Goal: Transaction & Acquisition: Purchase product/service

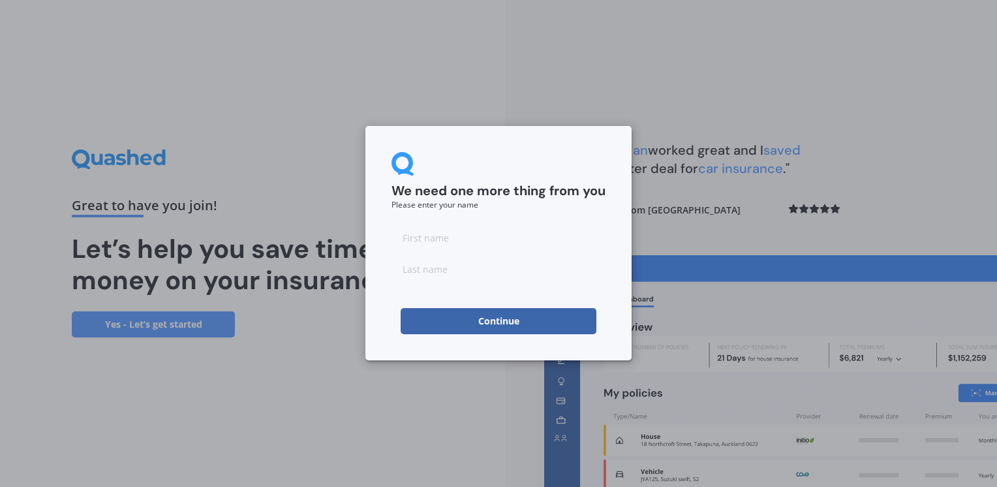
click at [559, 245] on input at bounding box center [499, 238] width 214 height 26
type input "K"
click at [405, 276] on input at bounding box center [499, 269] width 214 height 26
type input "W"
click at [377, 312] on div "We need one more thing from you Please enter your name K W Continue" at bounding box center [499, 243] width 266 height 234
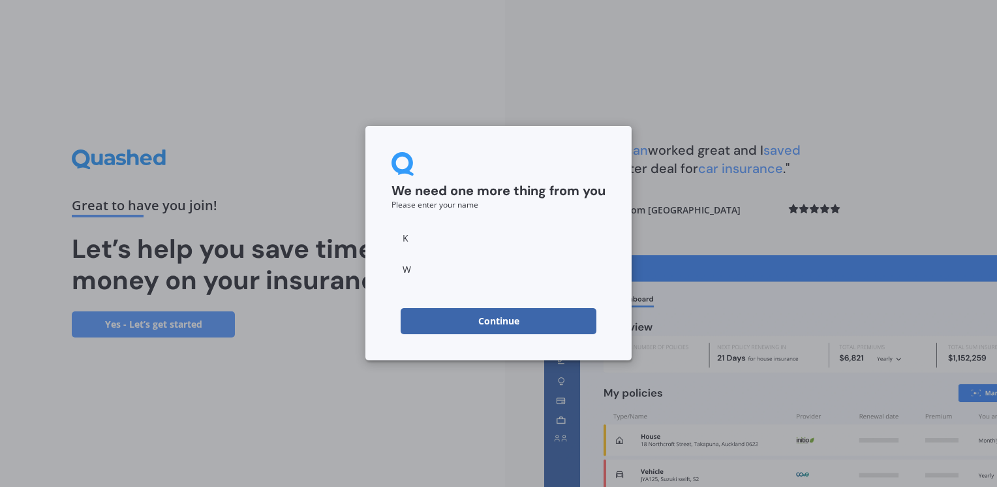
click at [456, 320] on button "Continue" at bounding box center [499, 321] width 196 height 26
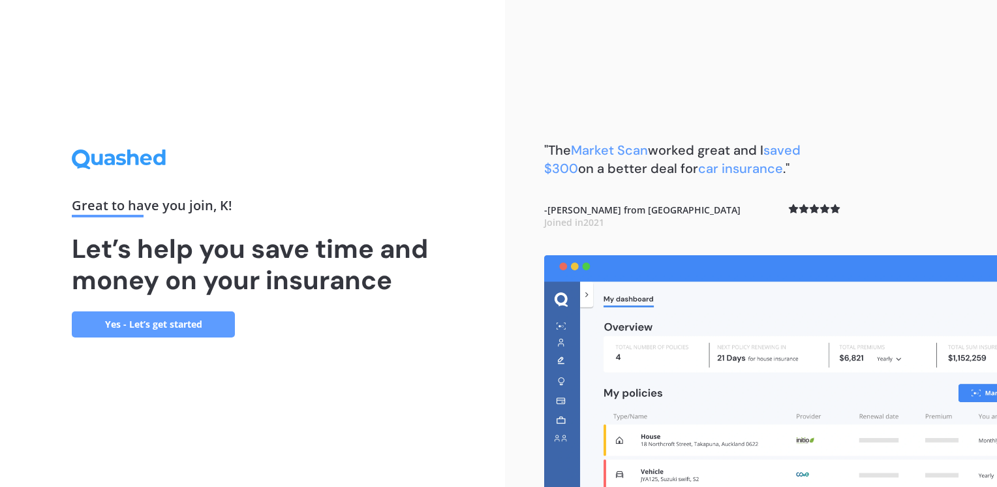
click at [186, 322] on link "Yes - Let’s get started" at bounding box center [153, 324] width 163 height 26
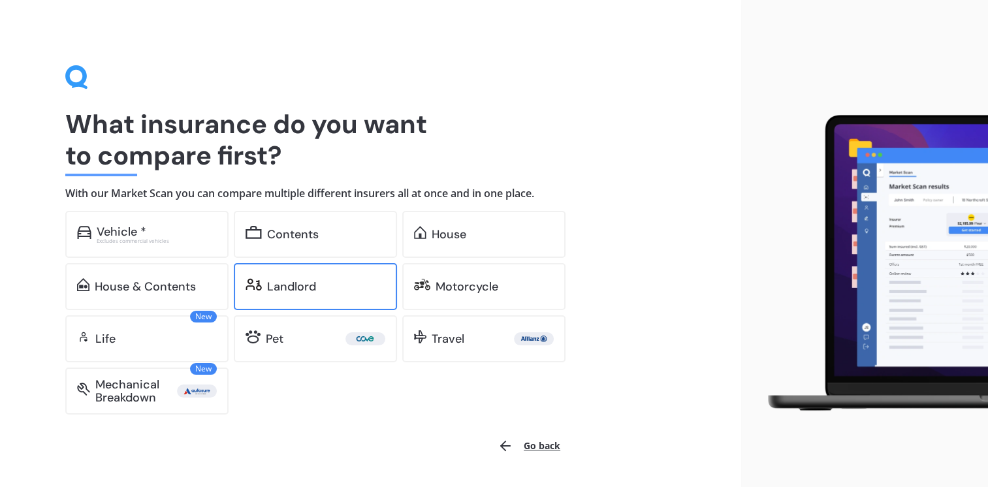
click at [311, 296] on div "Landlord" at bounding box center [315, 286] width 163 height 47
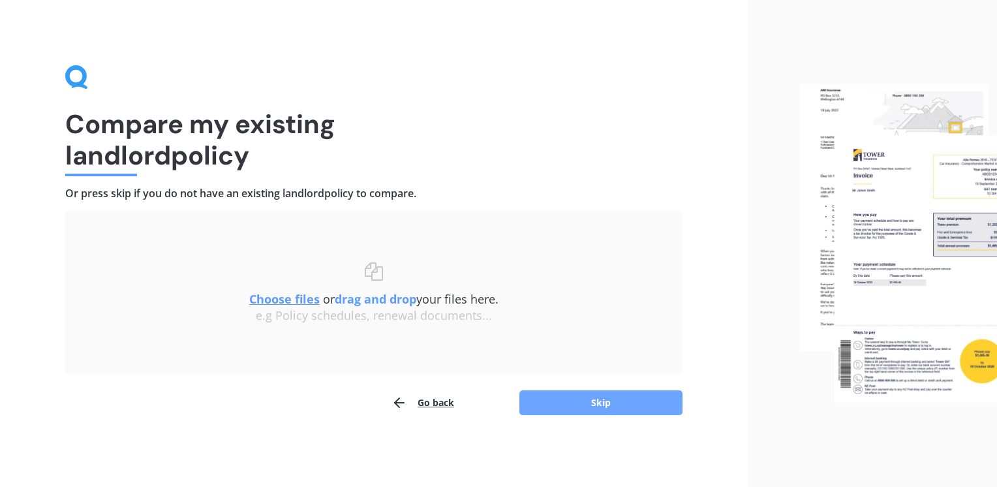
click at [606, 413] on button "Skip" at bounding box center [601, 402] width 163 height 25
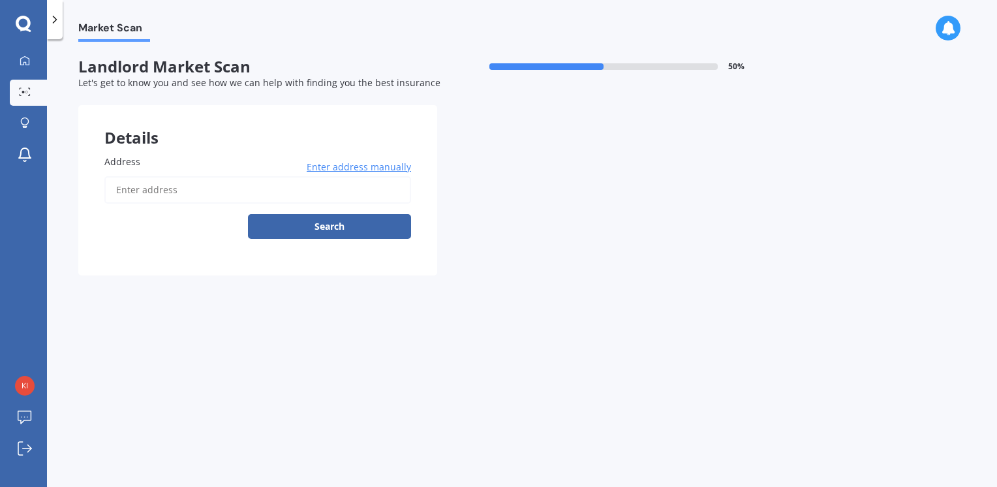
click at [254, 198] on input "Address" at bounding box center [257, 189] width 307 height 27
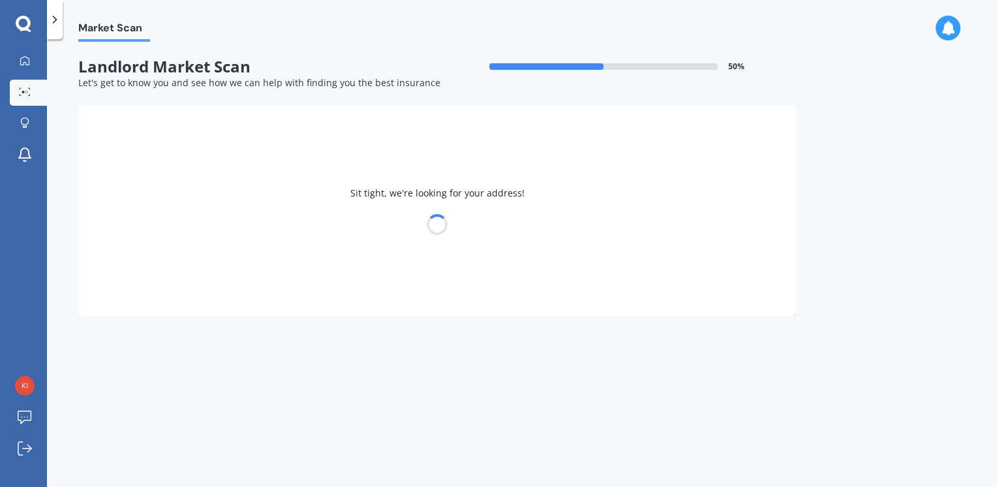
type input "[STREET_ADDRESS][PERSON_NAME]"
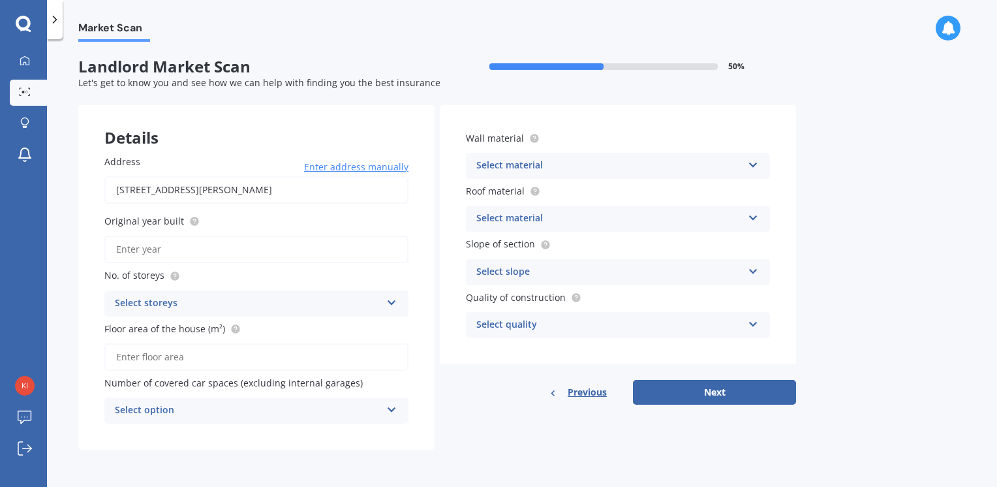
click at [245, 245] on input "Original year built" at bounding box center [256, 249] width 304 height 27
type input "1970"
click at [299, 302] on div "Select storeys" at bounding box center [248, 304] width 266 height 16
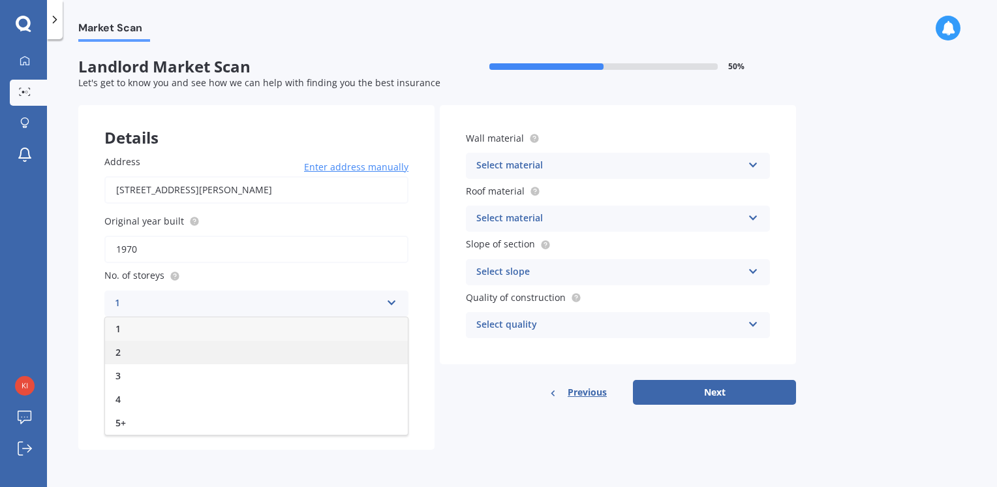
click at [270, 344] on div "2" at bounding box center [256, 352] width 303 height 23
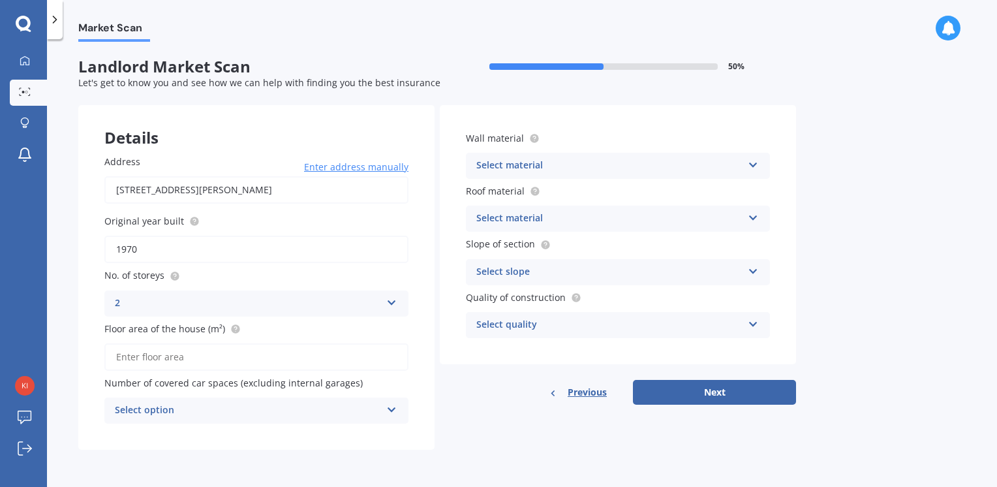
click at [273, 352] on input "Floor area of the house (m²)" at bounding box center [256, 356] width 304 height 27
type input "220"
click at [274, 435] on div "Address [STREET_ADDRESS][PERSON_NAME] Enter address manually Search Original ye…" at bounding box center [256, 289] width 356 height 321
click at [300, 418] on div "Select option" at bounding box center [248, 411] width 266 height 16
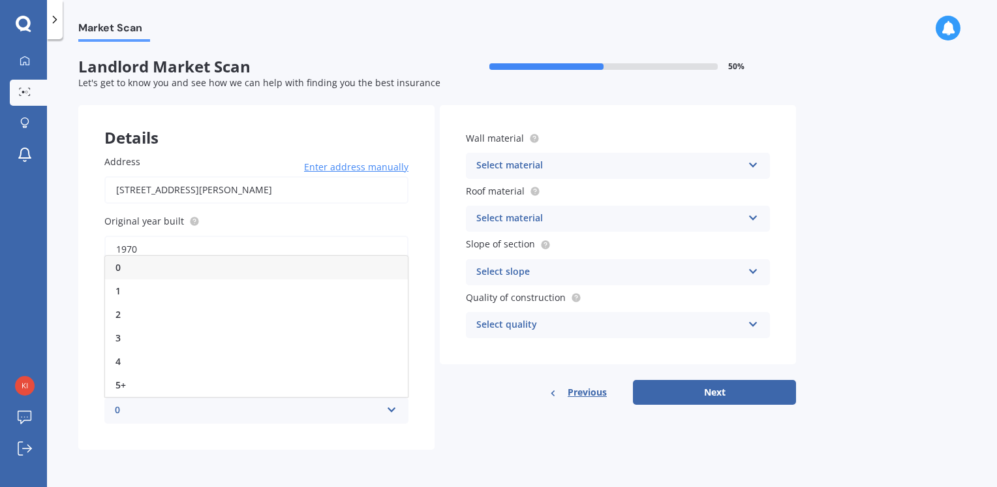
click at [307, 271] on div "0" at bounding box center [256, 267] width 303 height 23
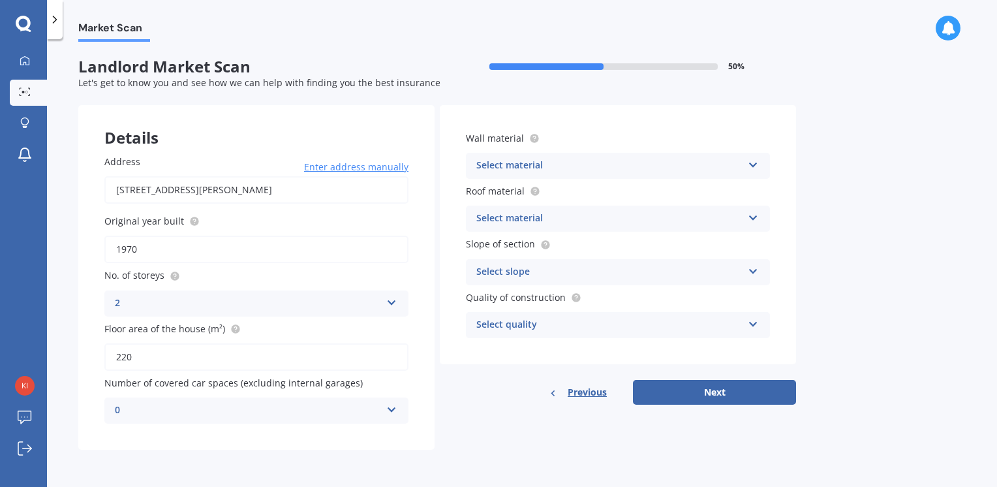
click at [595, 161] on div "Select material" at bounding box center [609, 166] width 266 height 16
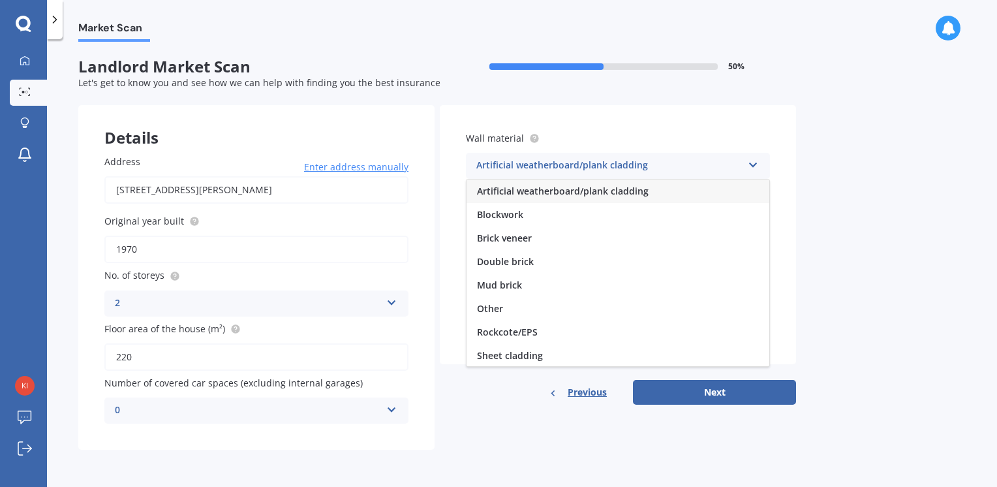
click at [602, 187] on span "Artificial weatherboard/plank cladding" at bounding box center [563, 191] width 172 height 12
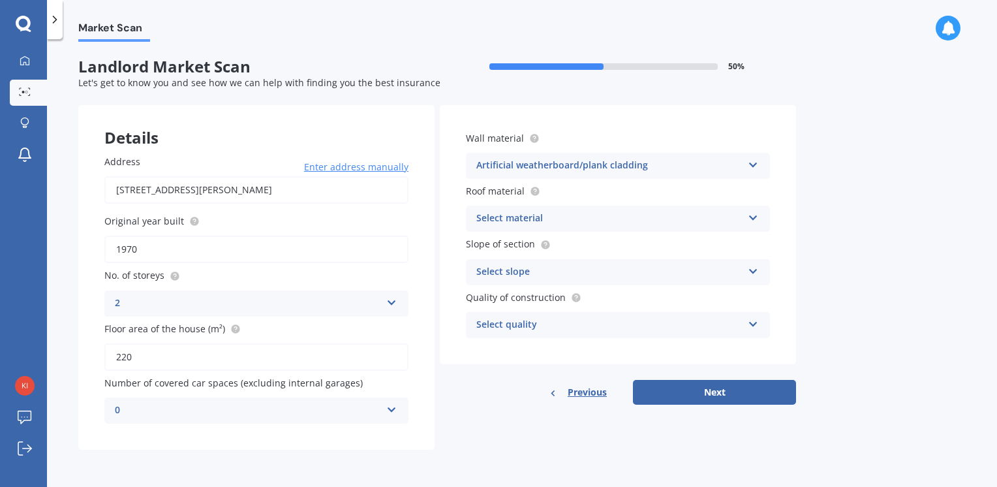
click at [614, 221] on div "Select material" at bounding box center [609, 219] width 266 height 16
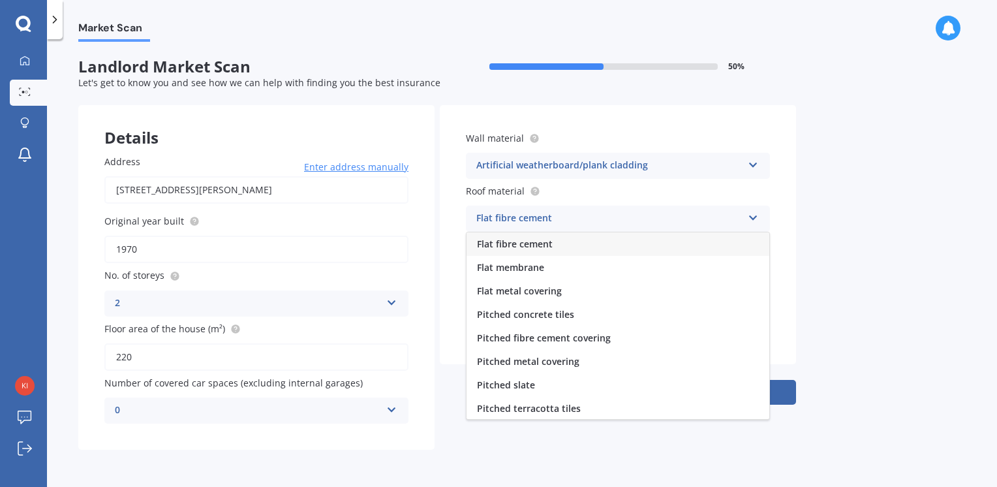
scroll to position [48, 0]
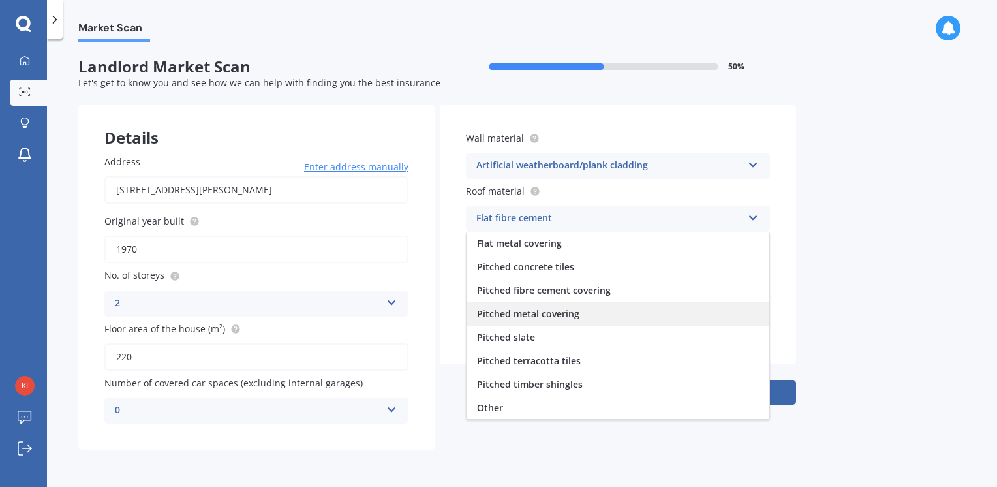
drag, startPoint x: 614, startPoint y: 221, endPoint x: 564, endPoint y: 311, distance: 102.8
click at [564, 311] on span "Pitched metal covering" at bounding box center [528, 313] width 102 height 12
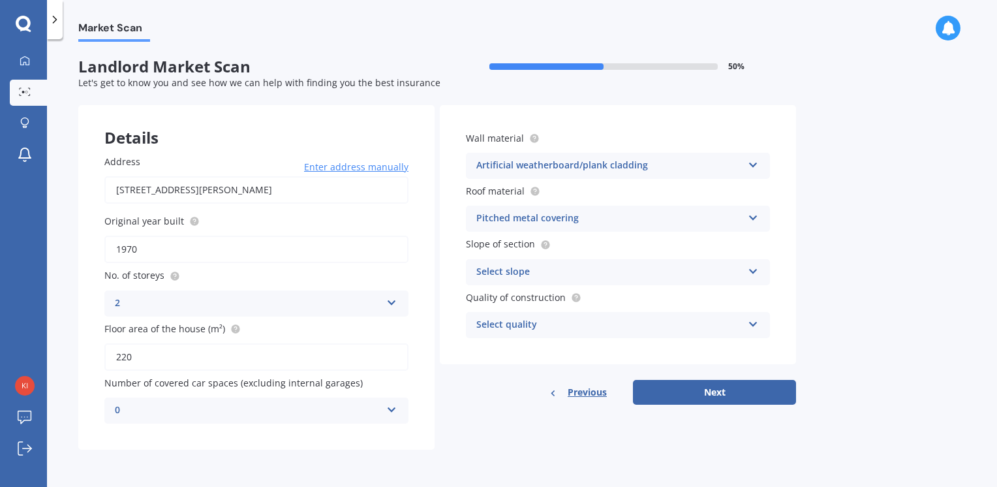
click at [584, 268] on div "Select slope" at bounding box center [609, 272] width 266 height 16
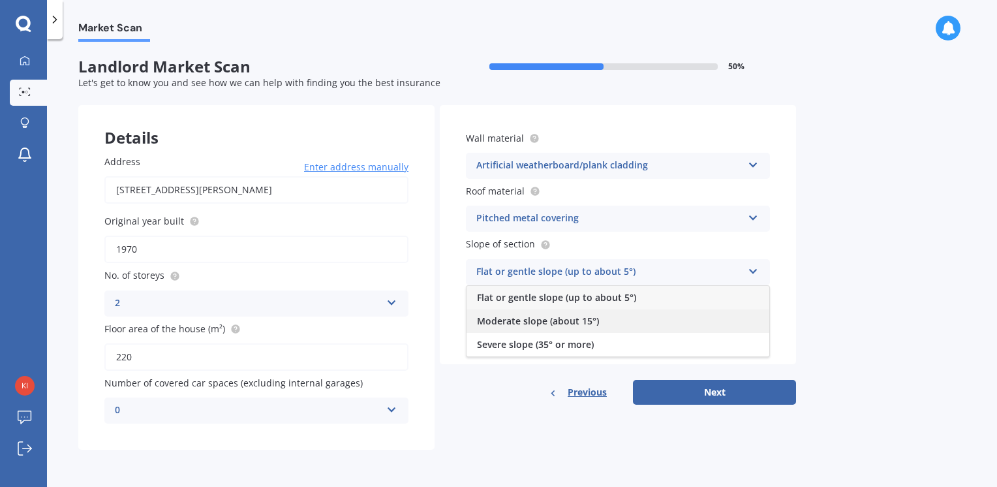
click at [552, 324] on span "Moderate slope (about 15°)" at bounding box center [538, 321] width 122 height 12
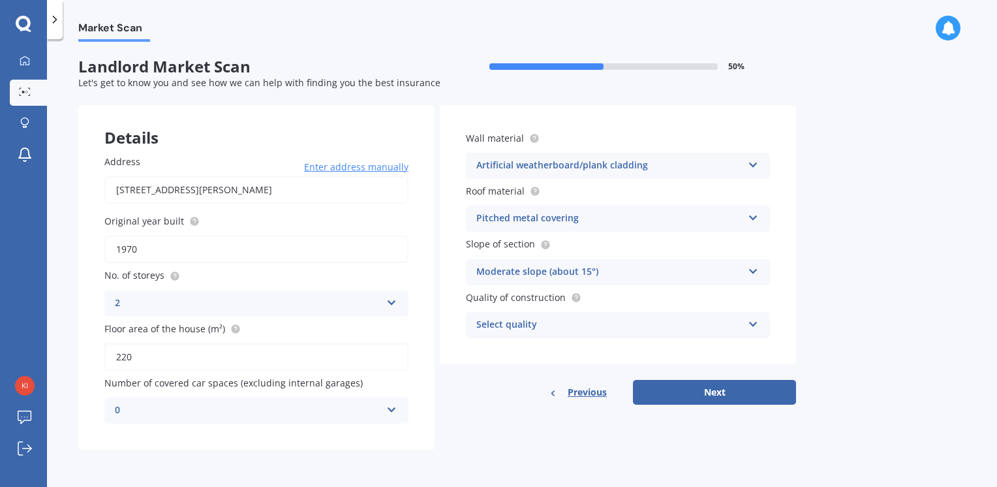
click at [552, 324] on div "Select quality" at bounding box center [609, 325] width 266 height 16
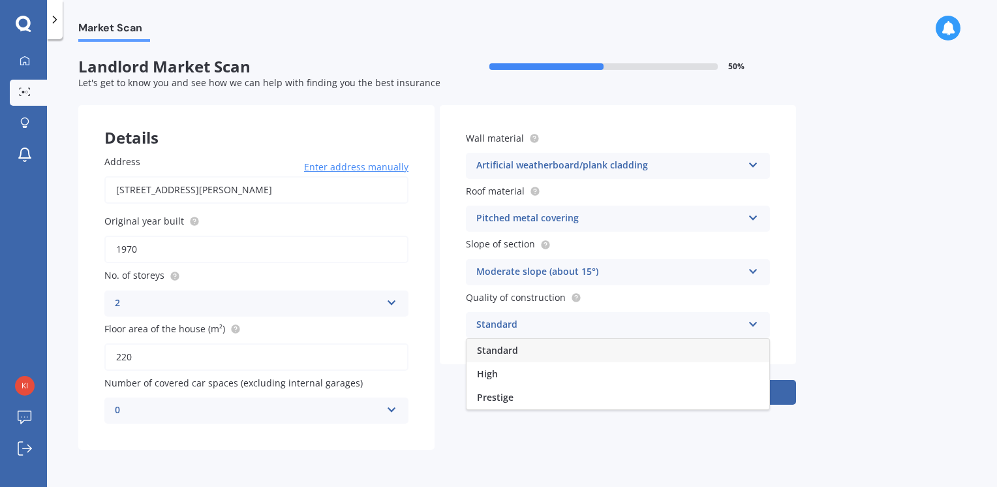
click at [537, 357] on div "Standard" at bounding box center [618, 350] width 303 height 23
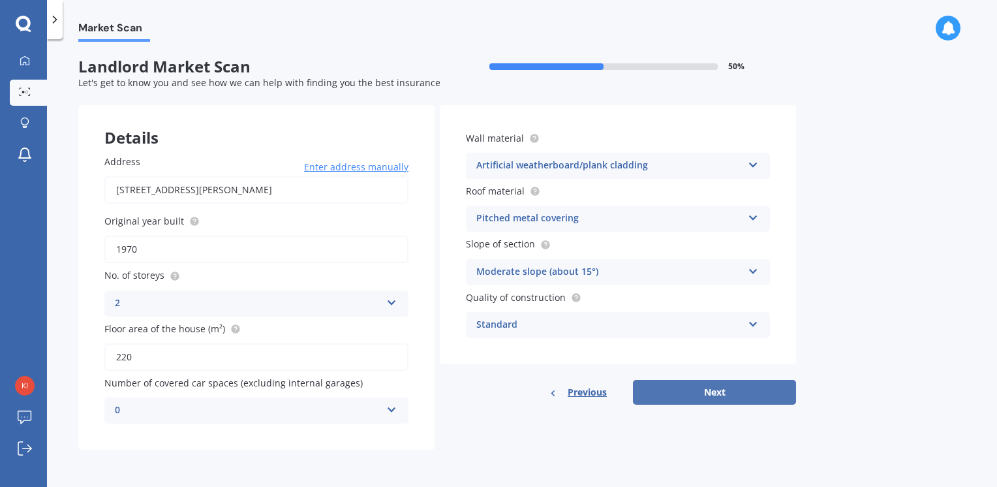
click at [724, 394] on button "Next" at bounding box center [714, 392] width 163 height 25
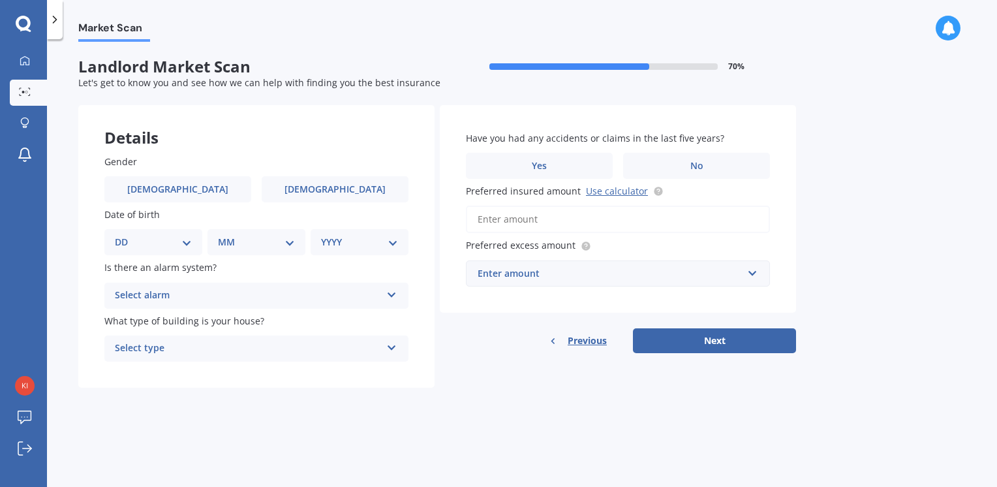
click at [290, 248] on select "MM 01 02 03 04 05 06 07 08 09 10 11 12" at bounding box center [256, 242] width 77 height 14
select select "02"
click at [223, 235] on select "MM 01 02 03 04 05 06 07 08 09 10 11 12" at bounding box center [256, 242] width 77 height 14
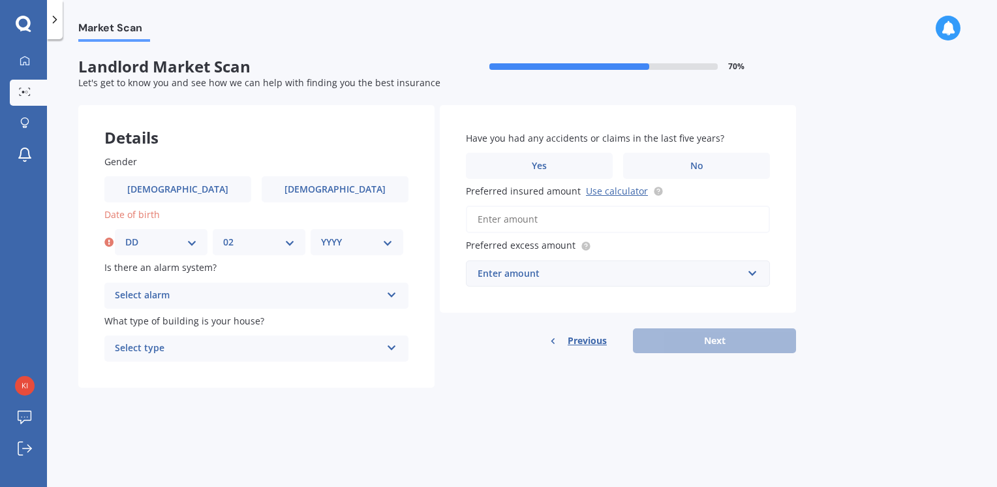
click at [188, 243] on select "DD 01 02 03 04 05 06 07 08 09 10 11 12 13 14 15 16 17 18 19 20 21 22 23 24 25 2…" at bounding box center [161, 242] width 72 height 14
select select "15"
click at [125, 235] on select "DD 01 02 03 04 05 06 07 08 09 10 11 12 13 14 15 16 17 18 19 20 21 22 23 24 25 2…" at bounding box center [161, 242] width 72 height 14
click at [369, 242] on select "YYYY 2009 2008 2007 2006 2005 2004 2003 2002 2001 2000 1999 1998 1997 1996 1995…" at bounding box center [357, 242] width 72 height 14
select select "1967"
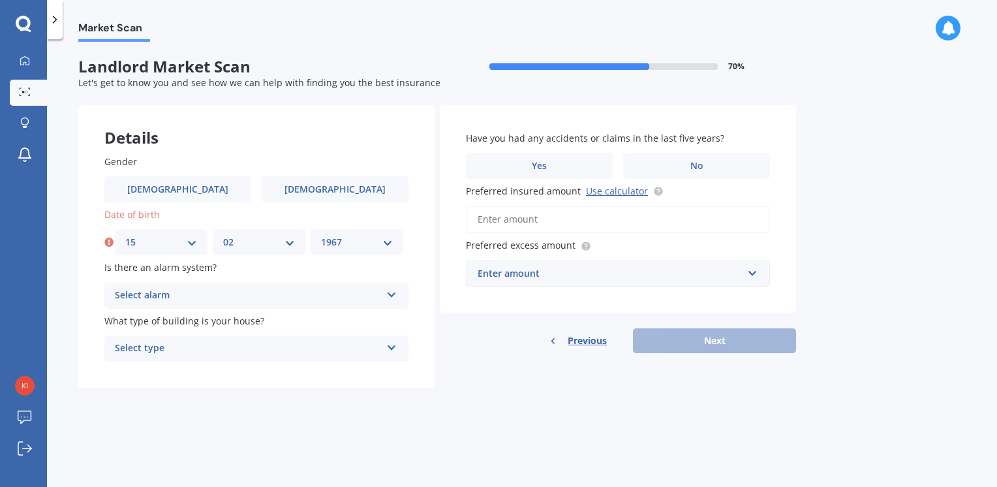
click at [321, 235] on select "YYYY 2009 2008 2007 2006 2005 2004 2003 2002 2001 2000 1999 1998 1997 1996 1995…" at bounding box center [357, 242] width 72 height 14
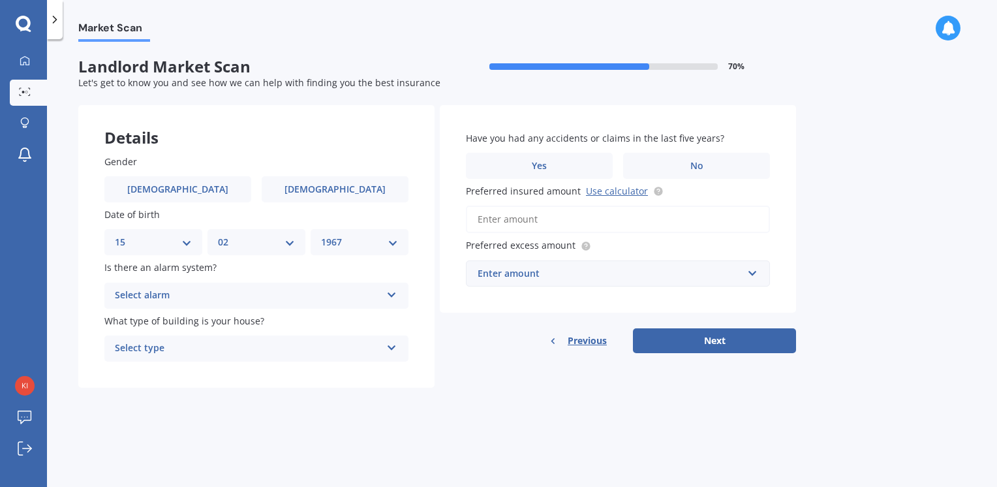
click at [385, 301] on div "Select alarm Yes, monitored Yes, not monitored No" at bounding box center [256, 296] width 304 height 26
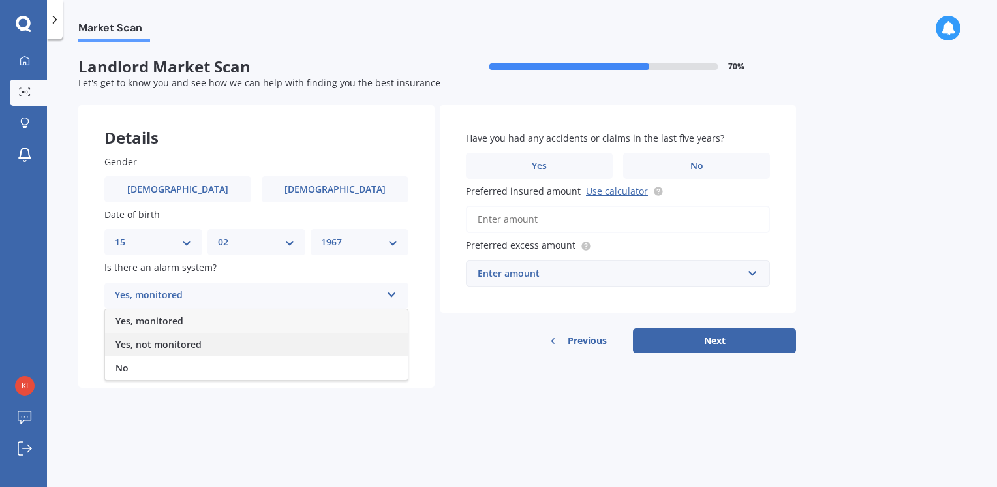
click at [334, 341] on div "Yes, not monitored" at bounding box center [256, 344] width 303 height 23
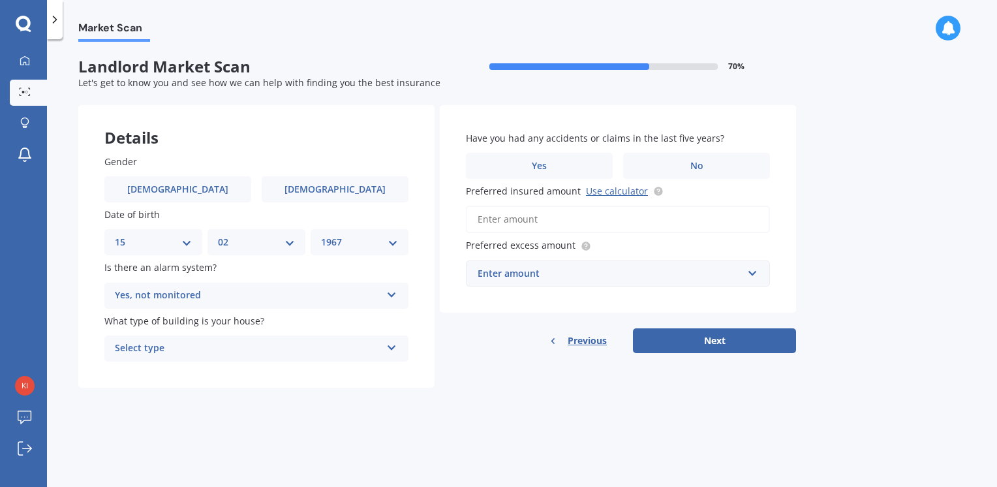
click at [390, 344] on icon at bounding box center [391, 345] width 11 height 9
click at [369, 371] on div "Freestanding" at bounding box center [256, 373] width 303 height 23
click at [695, 167] on span "No" at bounding box center [697, 166] width 13 height 11
click at [0, 0] on input "No" at bounding box center [0, 0] width 0 height 0
click at [695, 167] on span "No" at bounding box center [697, 166] width 13 height 11
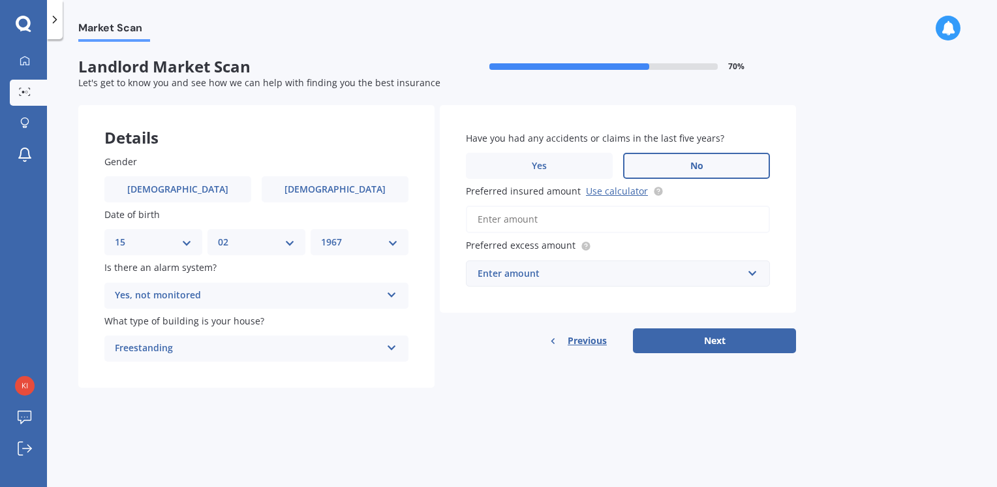
click at [0, 0] on input "No" at bounding box center [0, 0] width 0 height 0
click at [695, 167] on span "No" at bounding box center [697, 166] width 13 height 11
click at [0, 0] on input "No" at bounding box center [0, 0] width 0 height 0
click at [729, 224] on input "Preferred insured amount Use calculator" at bounding box center [618, 219] width 304 height 27
click at [638, 192] on link "Use calculator" at bounding box center [617, 191] width 62 height 12
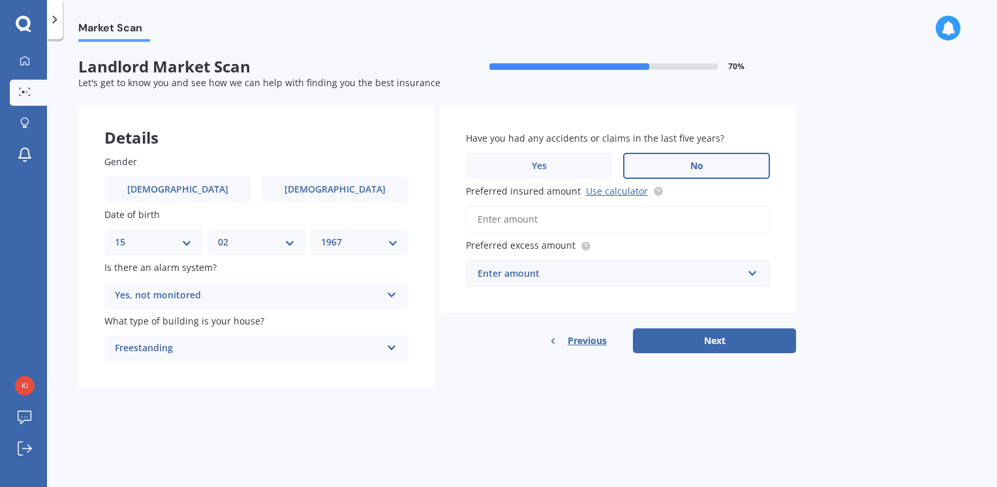
click at [552, 280] on div "Enter amount" at bounding box center [610, 273] width 265 height 14
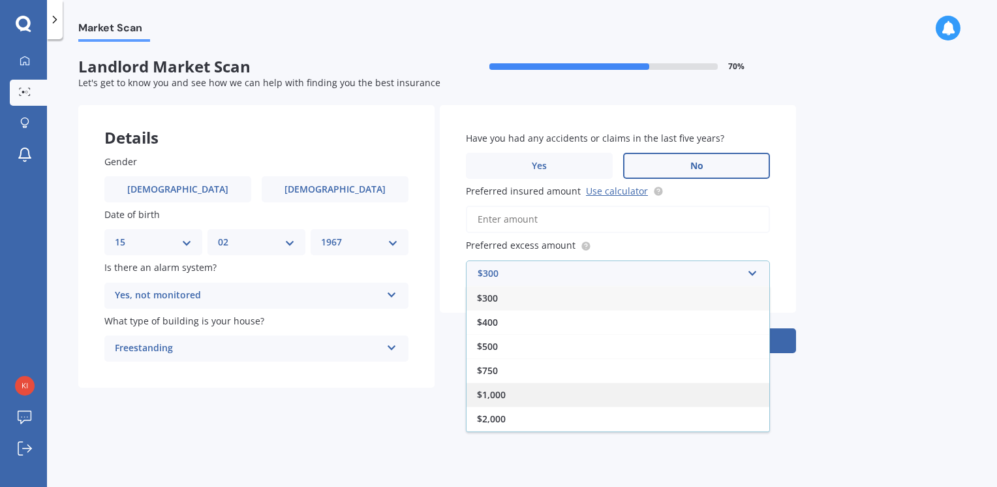
click at [540, 396] on div "$1,000" at bounding box center [618, 394] width 303 height 24
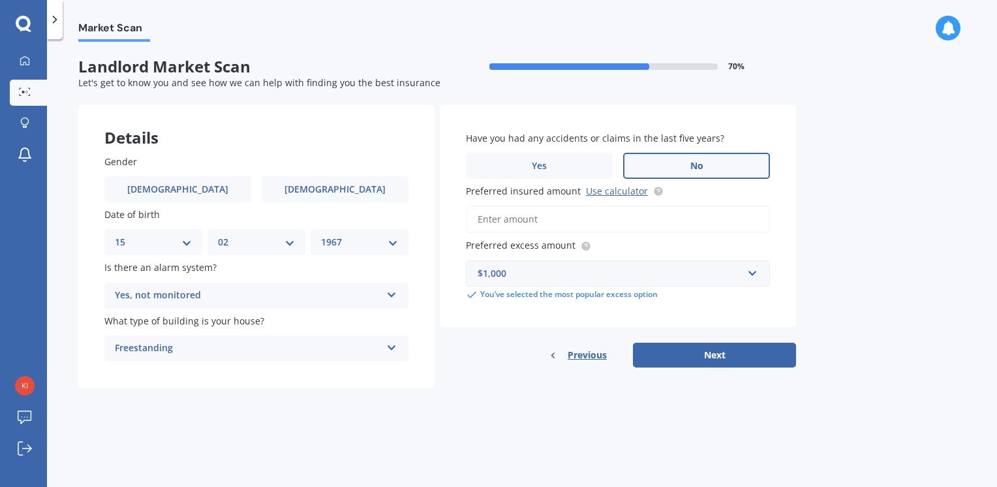
click at [529, 230] on input "Preferred insured amount Use calculator" at bounding box center [618, 219] width 304 height 27
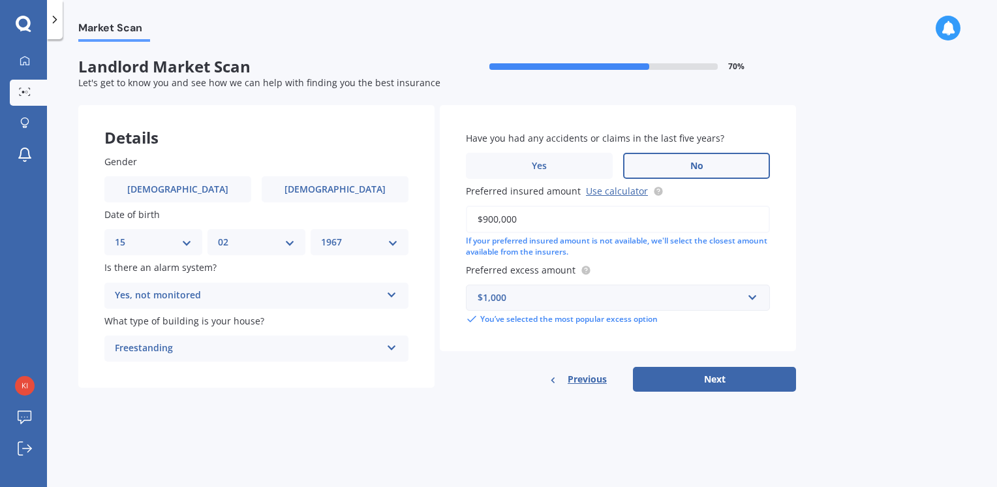
type input "$900,000"
click at [510, 296] on div "$1,000" at bounding box center [610, 297] width 265 height 14
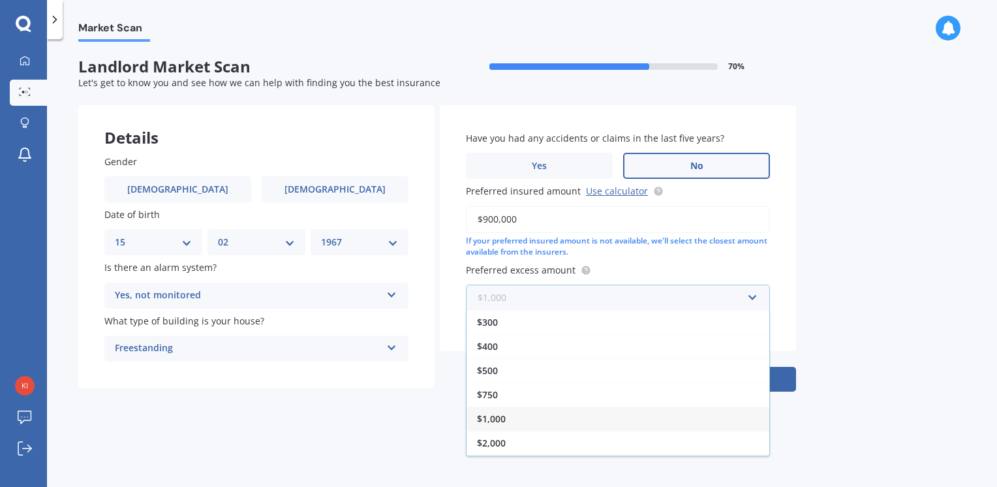
scroll to position [22, 0]
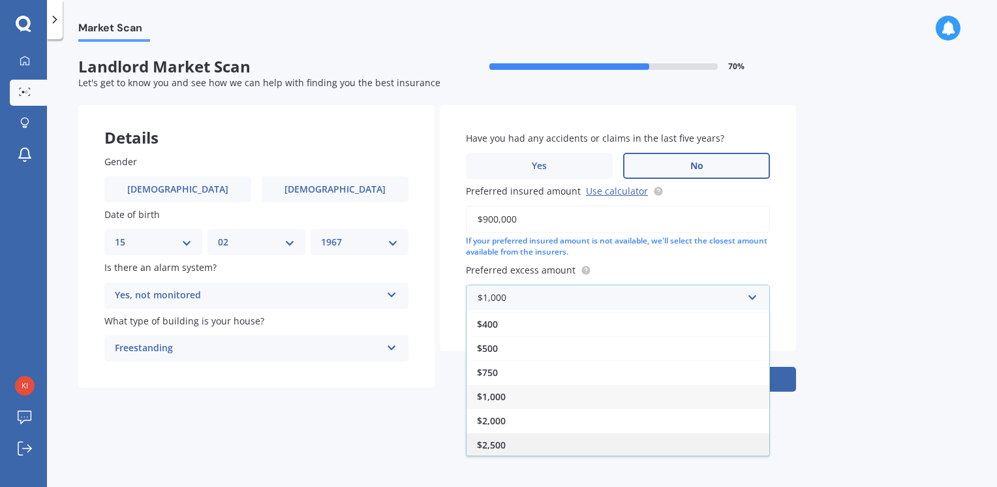
click at [508, 449] on div "$2,500" at bounding box center [618, 445] width 303 height 24
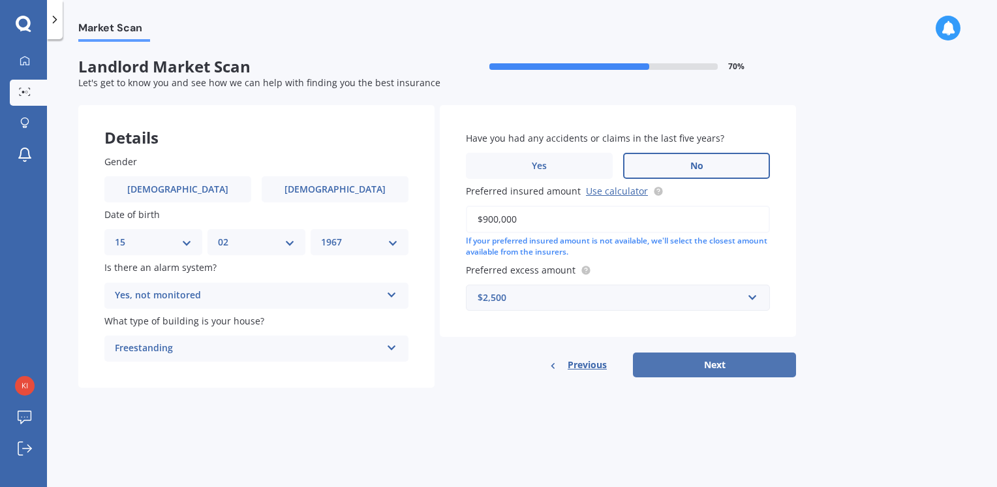
click at [728, 364] on button "Next" at bounding box center [714, 364] width 163 height 25
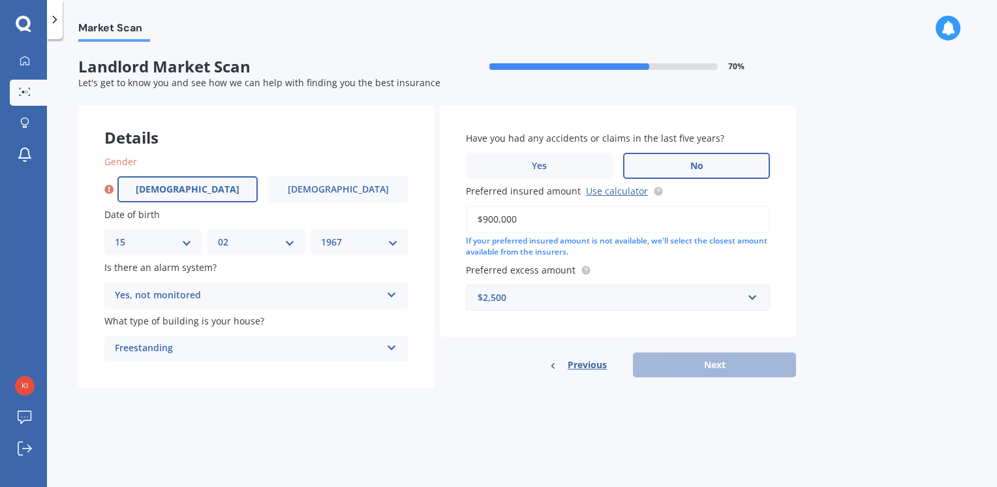
click at [154, 187] on label "[DEMOGRAPHIC_DATA]" at bounding box center [187, 189] width 140 height 26
click at [0, 0] on input "[DEMOGRAPHIC_DATA]" at bounding box center [0, 0] width 0 height 0
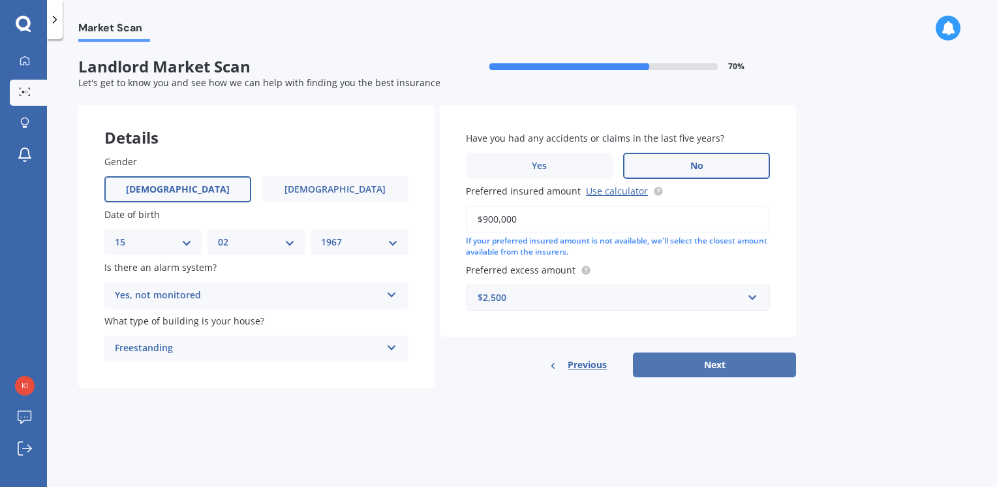
click at [732, 367] on button "Next" at bounding box center [714, 364] width 163 height 25
select select "15"
select select "02"
select select "1967"
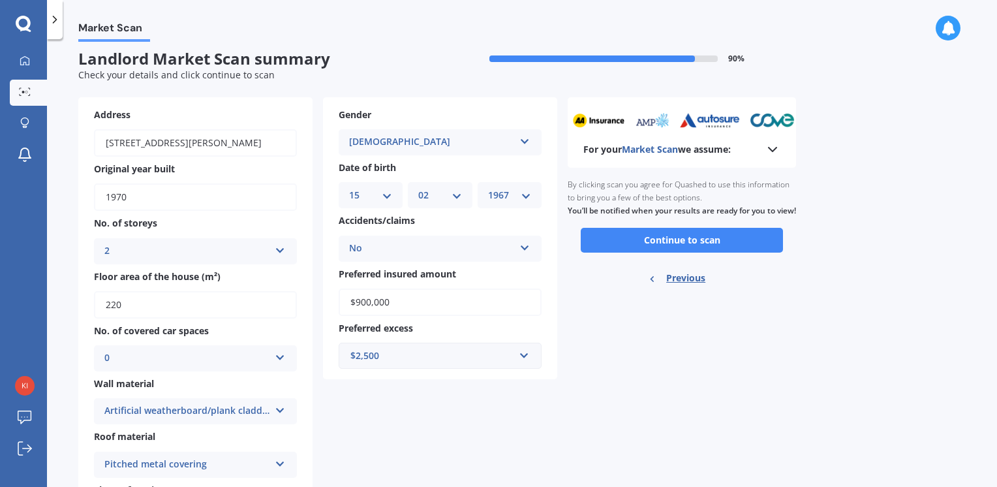
scroll to position [0, 0]
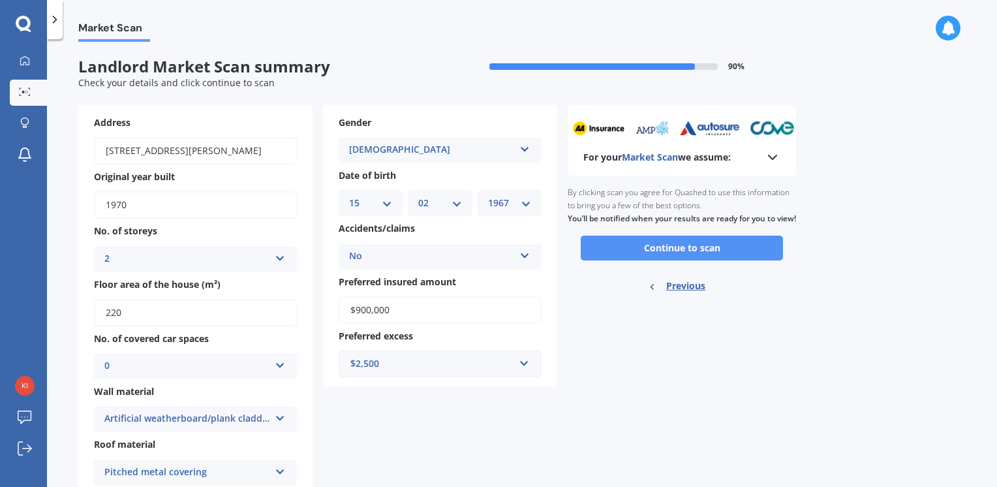
click at [732, 258] on button "Continue to scan" at bounding box center [682, 248] width 202 height 25
